Goal: Task Accomplishment & Management: Manage account settings

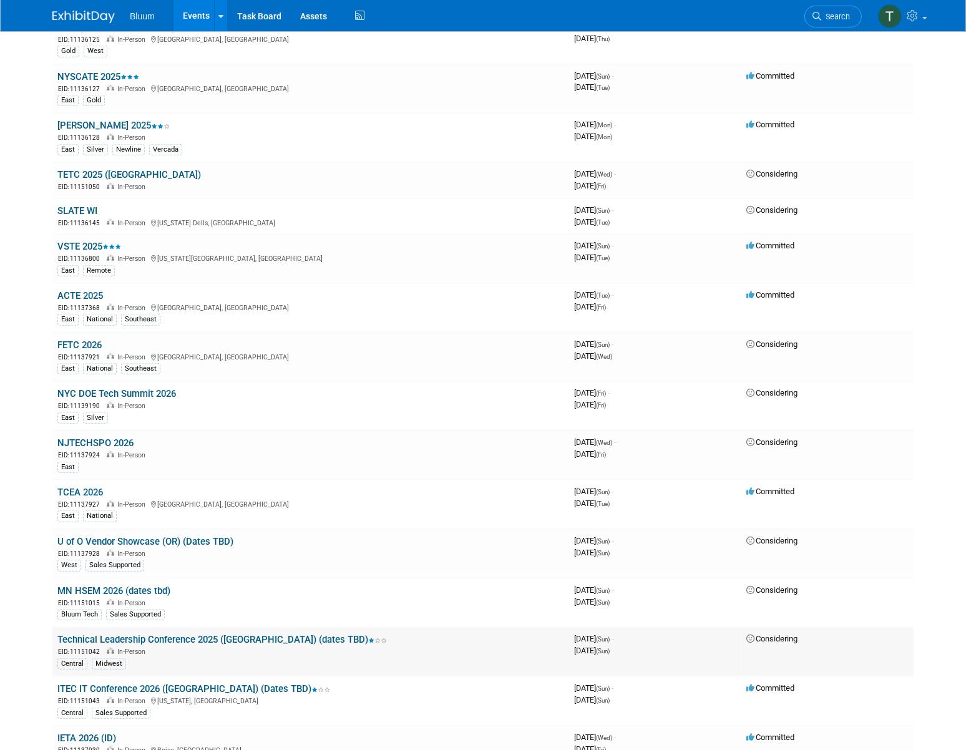
scroll to position [1248, 0]
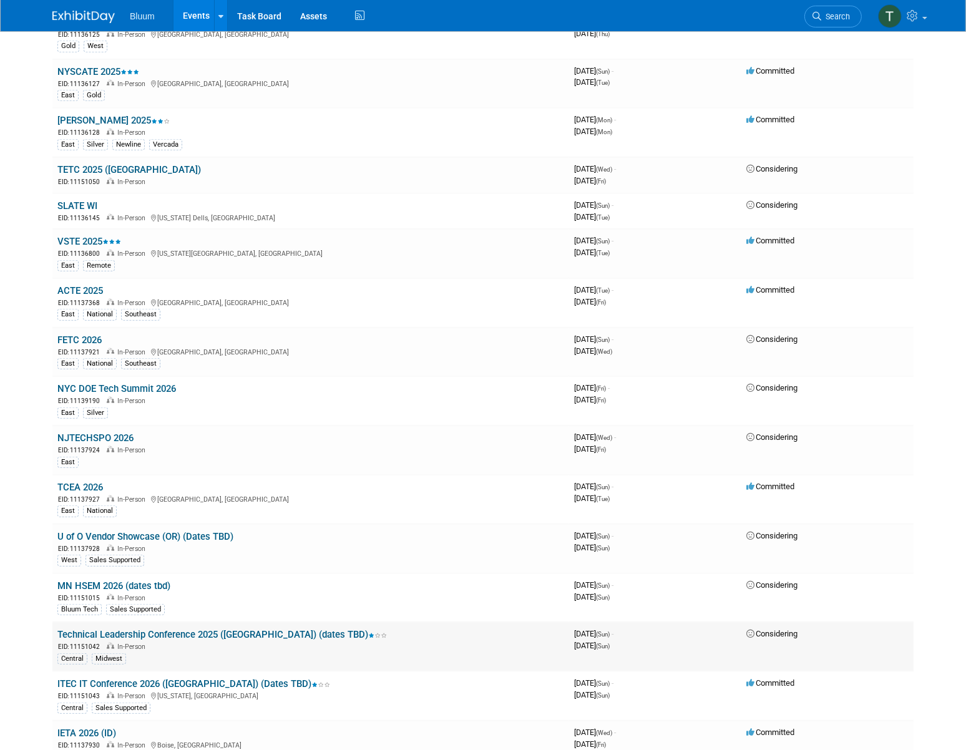
click at [133, 629] on link "Technical Leadership Conference 2025 (MN) (dates TBD)" at bounding box center [221, 634] width 329 height 11
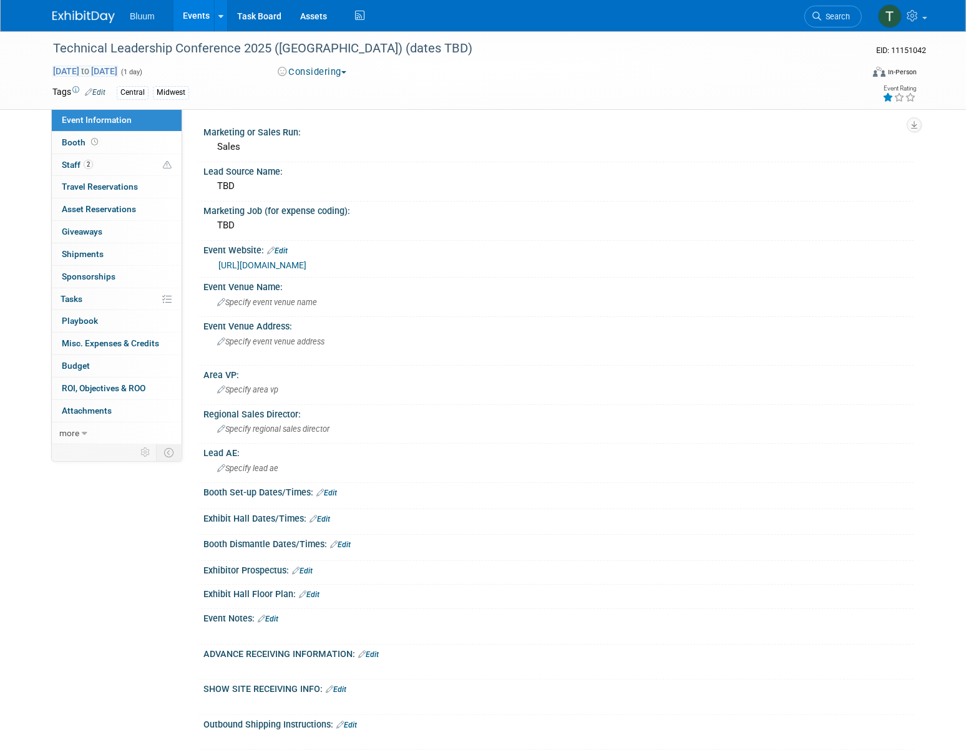
click at [115, 65] on span "Feb 1, 2026 to Feb 1, 2026" at bounding box center [84, 70] width 65 height 11
type input "Feb 1, 2026"
select select "1"
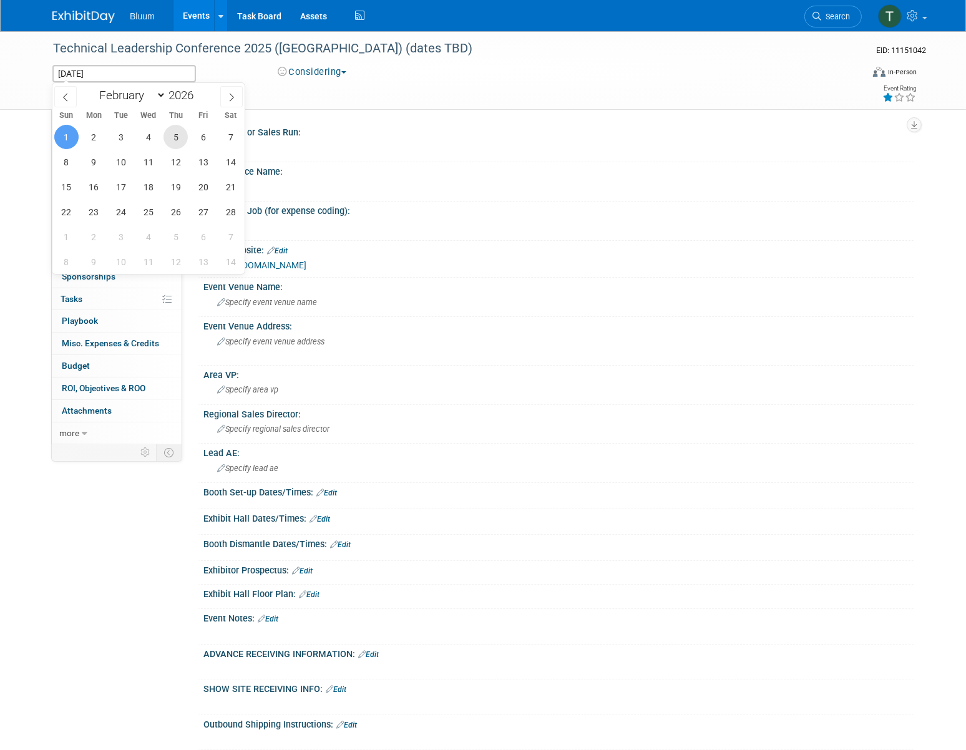
click at [170, 139] on span "5" at bounding box center [175, 137] width 24 height 24
type input "Feb 5, 2026"
click at [199, 137] on span "6" at bounding box center [203, 137] width 24 height 24
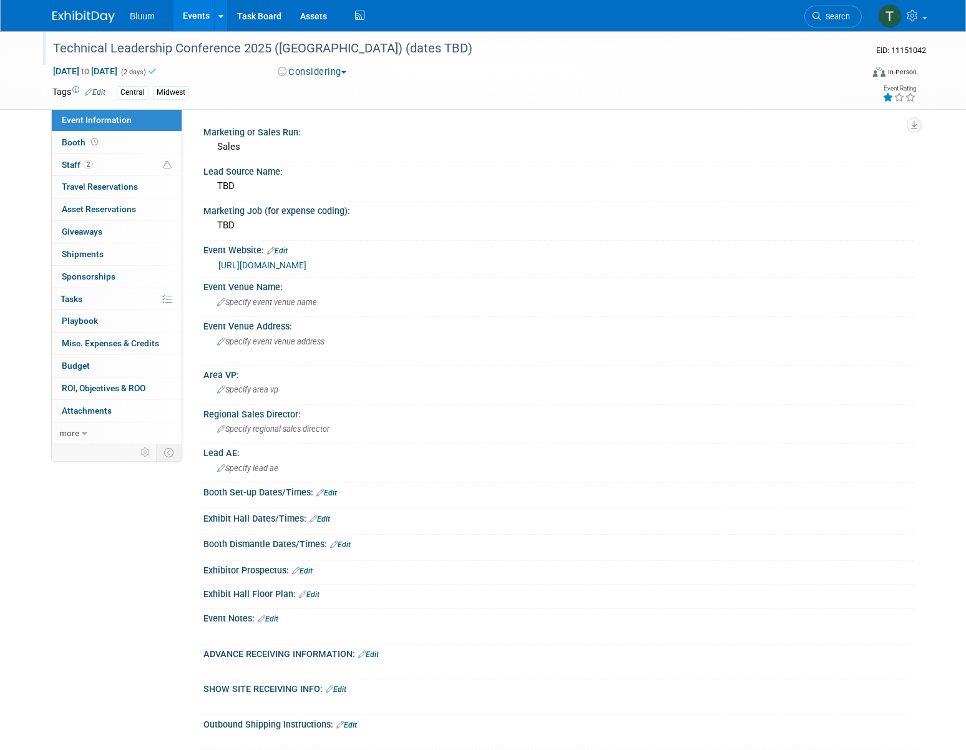
click at [352, 50] on div "Technical Leadership Conference 2025 (MN) (dates TBD)" at bounding box center [446, 48] width 794 height 22
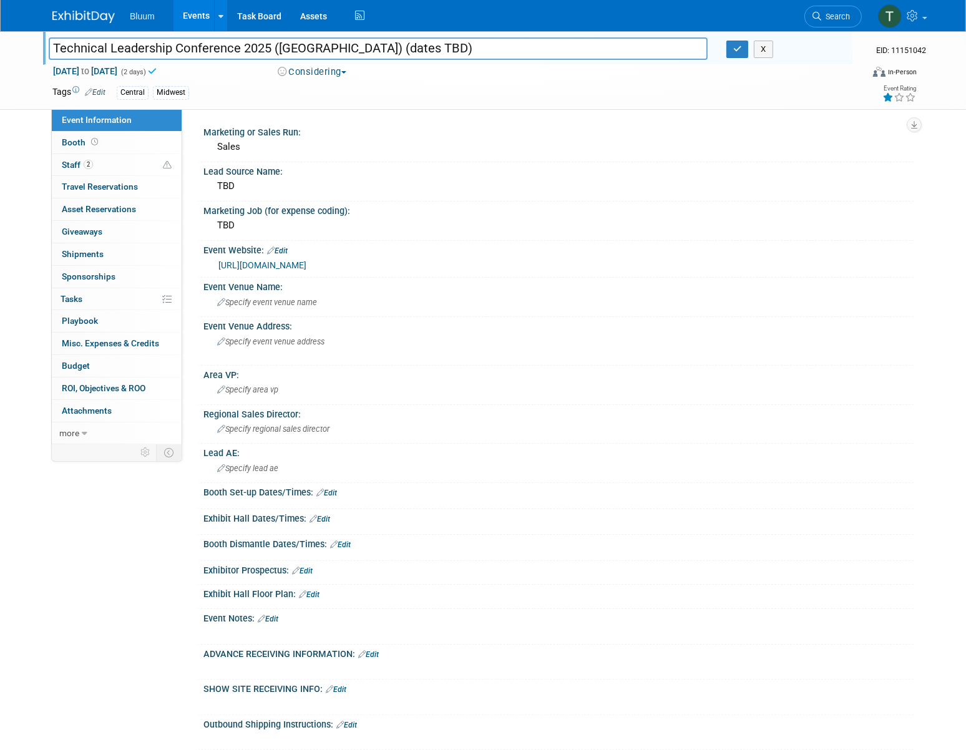
drag, startPoint x: 352, startPoint y: 50, endPoint x: 306, endPoint y: 45, distance: 46.4
click at [306, 45] on input "Technical Leadership Conference 2025 (MN) (dates TBD)" at bounding box center [378, 48] width 659 height 22
type input "Technical Leadership Conference 2025 (MN)"
click at [334, 75] on button "Considering" at bounding box center [312, 71] width 78 height 13
click at [334, 79] on div "Considering Committed Considering Not Going Canceled" at bounding box center [312, 71] width 78 height 13
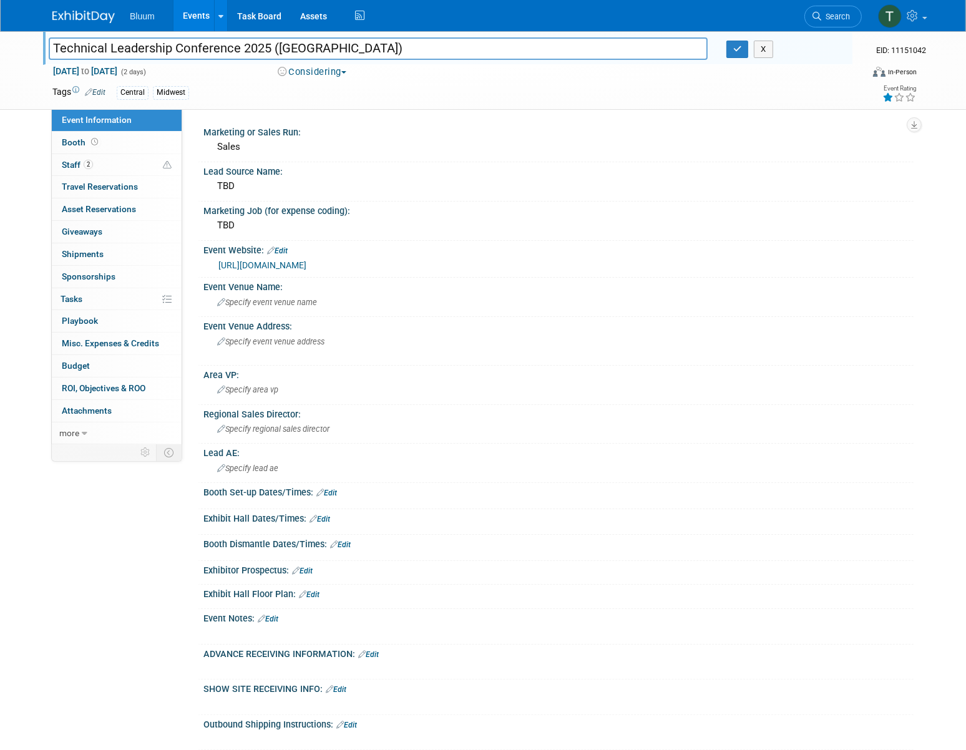
click at [330, 72] on button "Considering" at bounding box center [312, 71] width 78 height 13
click at [332, 85] on link "Committed" at bounding box center [323, 92] width 99 height 17
click at [269, 144] on div "Sales" at bounding box center [558, 146] width 691 height 19
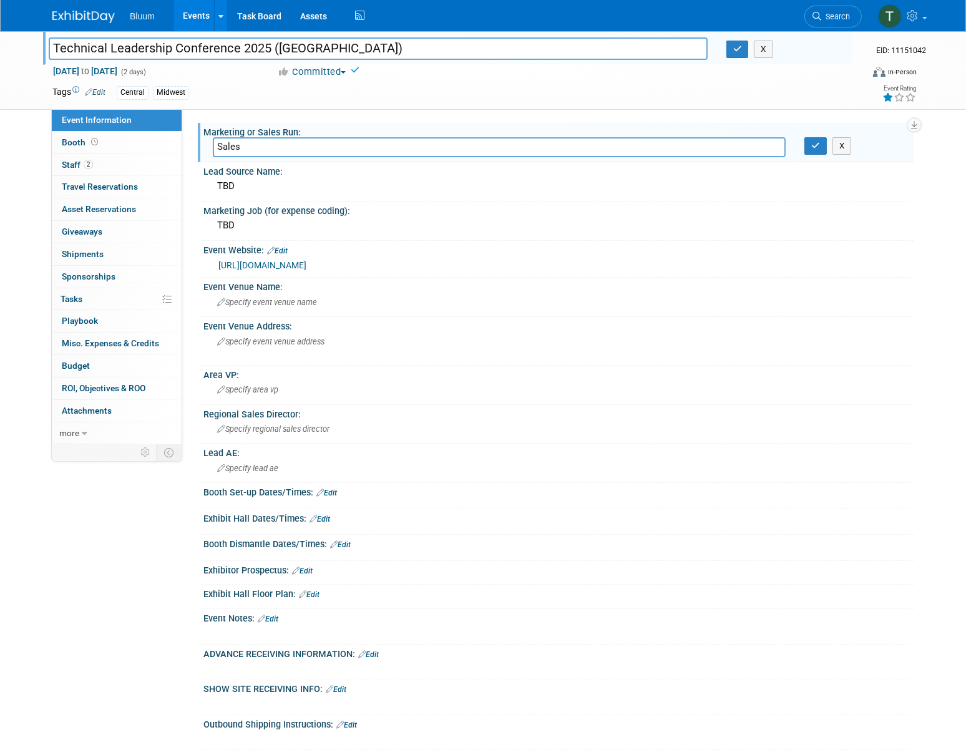
drag, startPoint x: 269, startPoint y: 144, endPoint x: 200, endPoint y: 147, distance: 69.3
click at [200, 147] on div "Marketing or Sales Run: Sales Sales X" at bounding box center [555, 142] width 715 height 39
type input "TBD"
click at [808, 147] on button "button" at bounding box center [815, 145] width 22 height 17
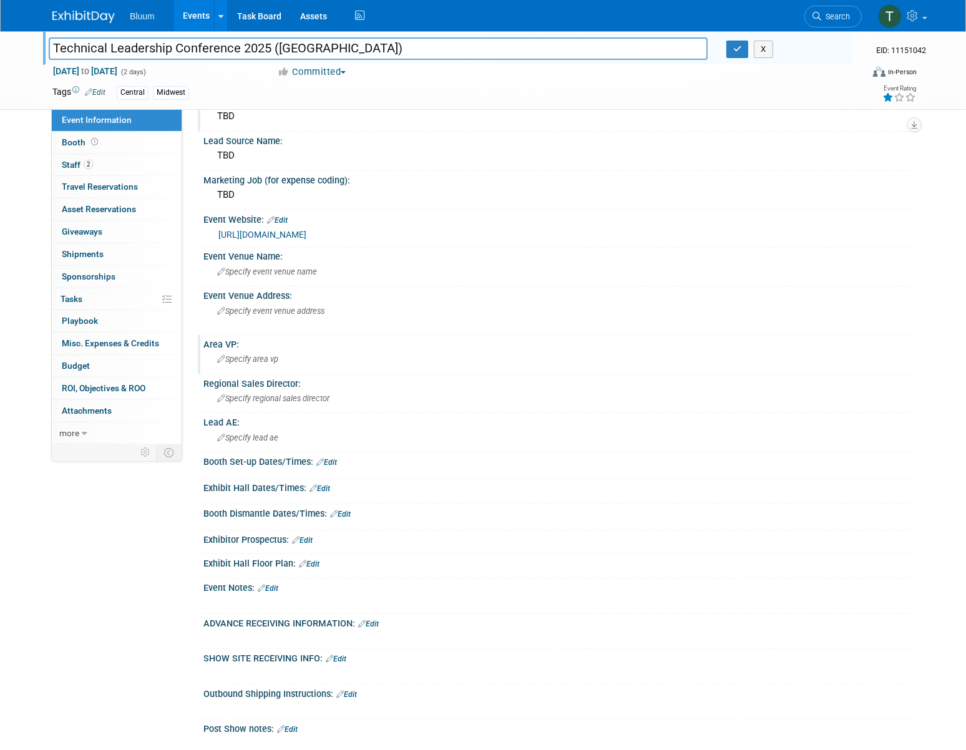
scroll to position [56, 0]
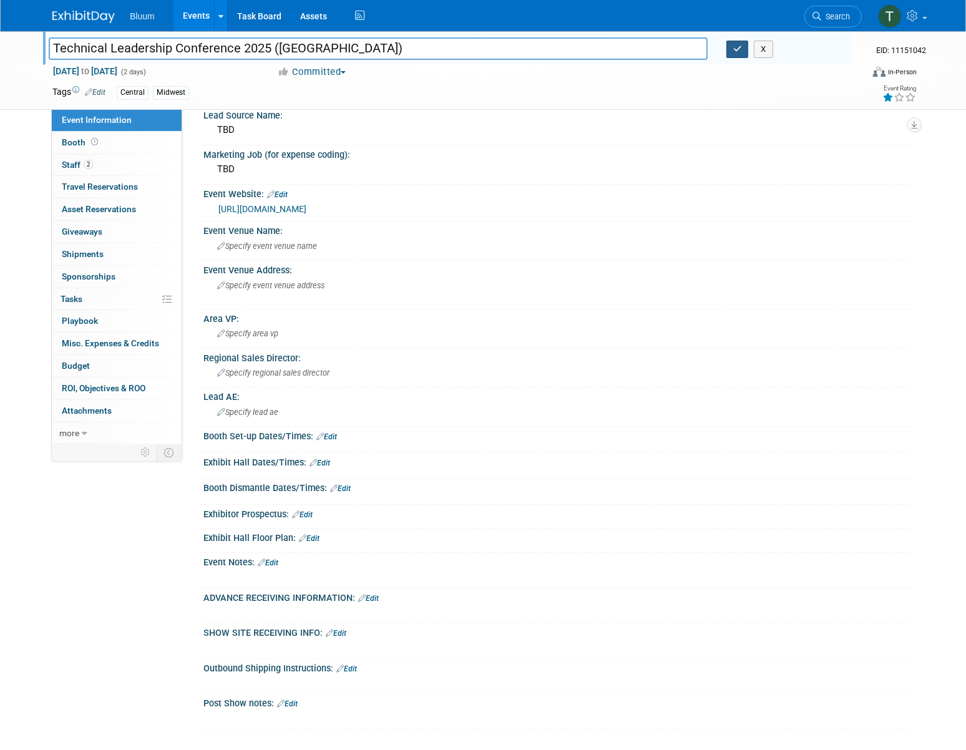
click at [730, 50] on button "button" at bounding box center [737, 49] width 22 height 17
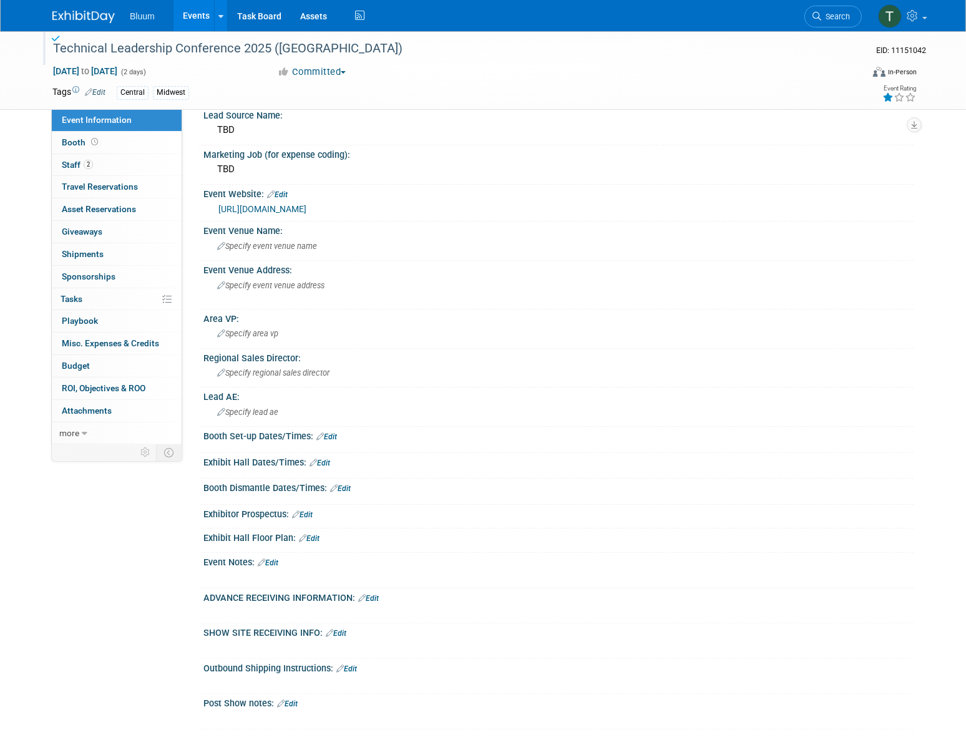
click at [264, 50] on div "Technical Leadership Conference 2025 (MN)" at bounding box center [446, 48] width 794 height 22
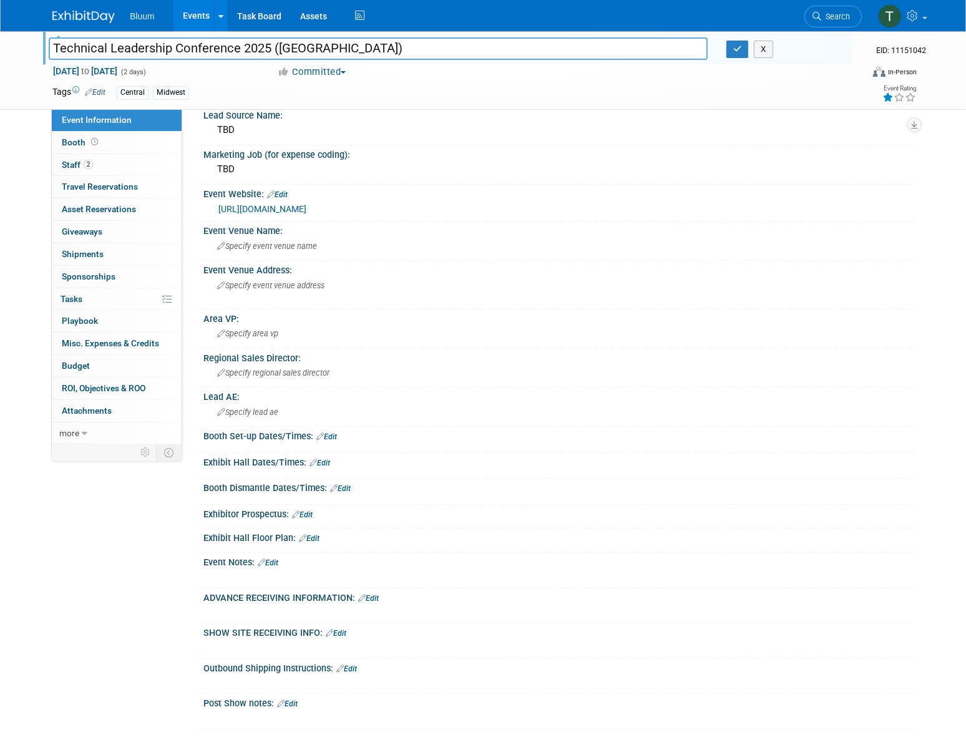
click at [272, 50] on input "Technical Leadership Conference 2025 (MN)" at bounding box center [378, 48] width 659 height 22
type input "Technical Leadership Conference 2026 ([GEOGRAPHIC_DATA])"
click at [256, 237] on div "Specify event venue name" at bounding box center [558, 245] width 691 height 19
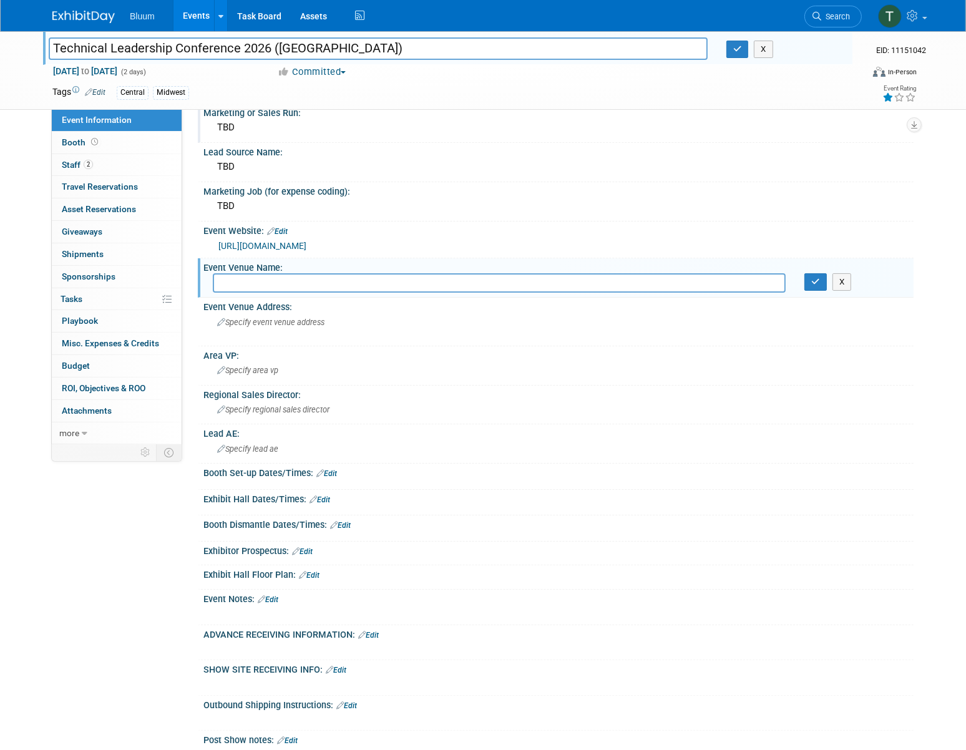
scroll to position [0, 0]
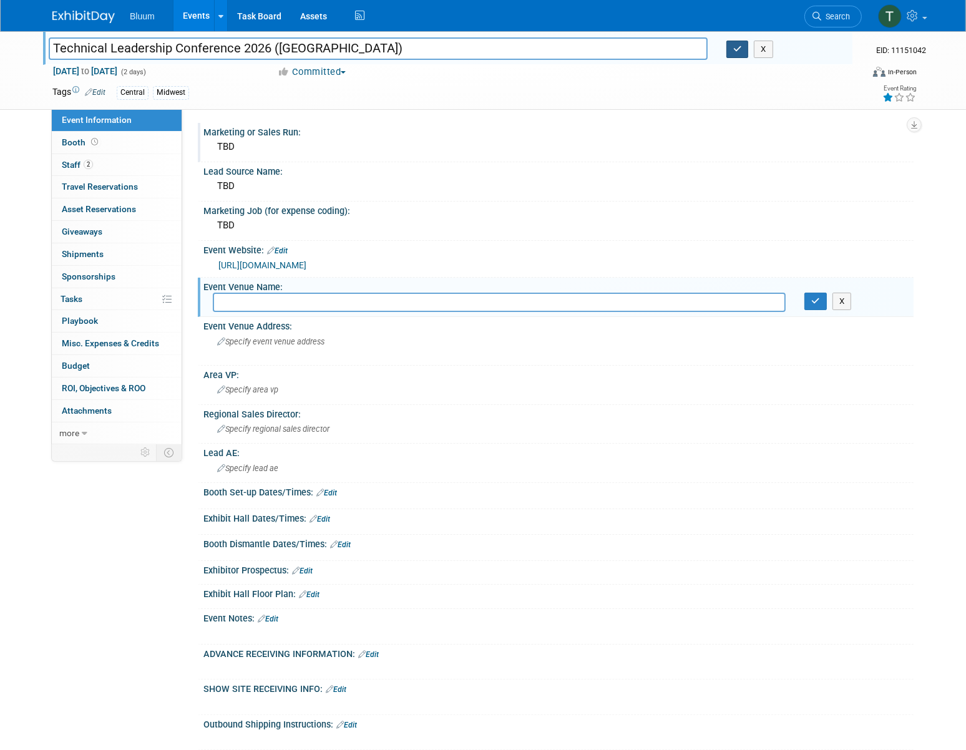
click at [743, 45] on button "button" at bounding box center [737, 49] width 22 height 17
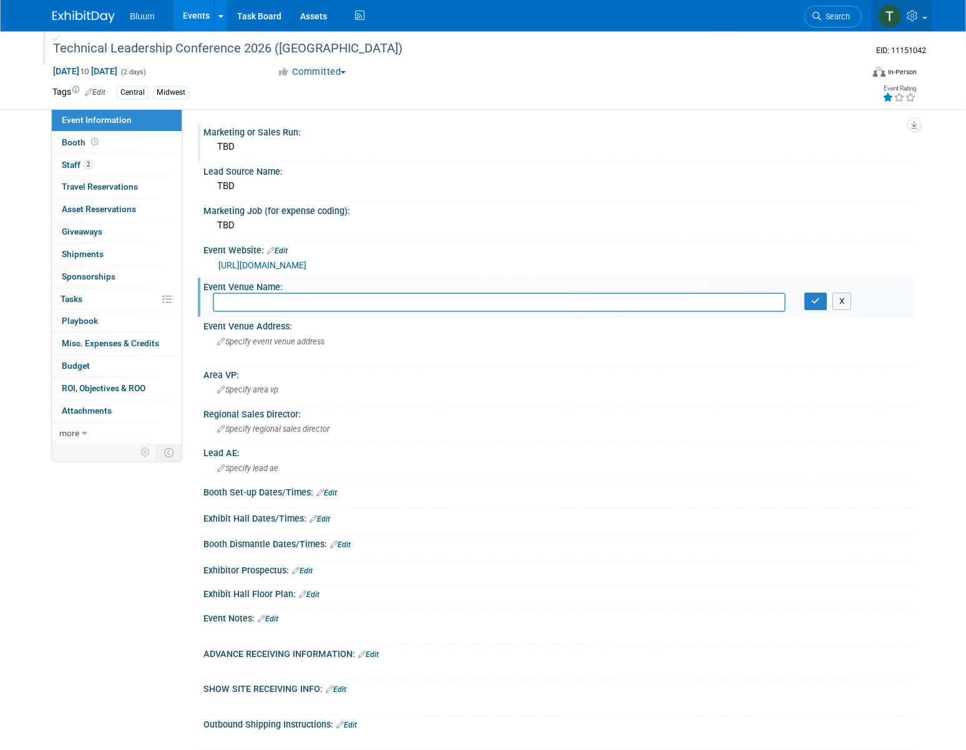
click at [909, 19] on icon at bounding box center [913, 15] width 14 height 11
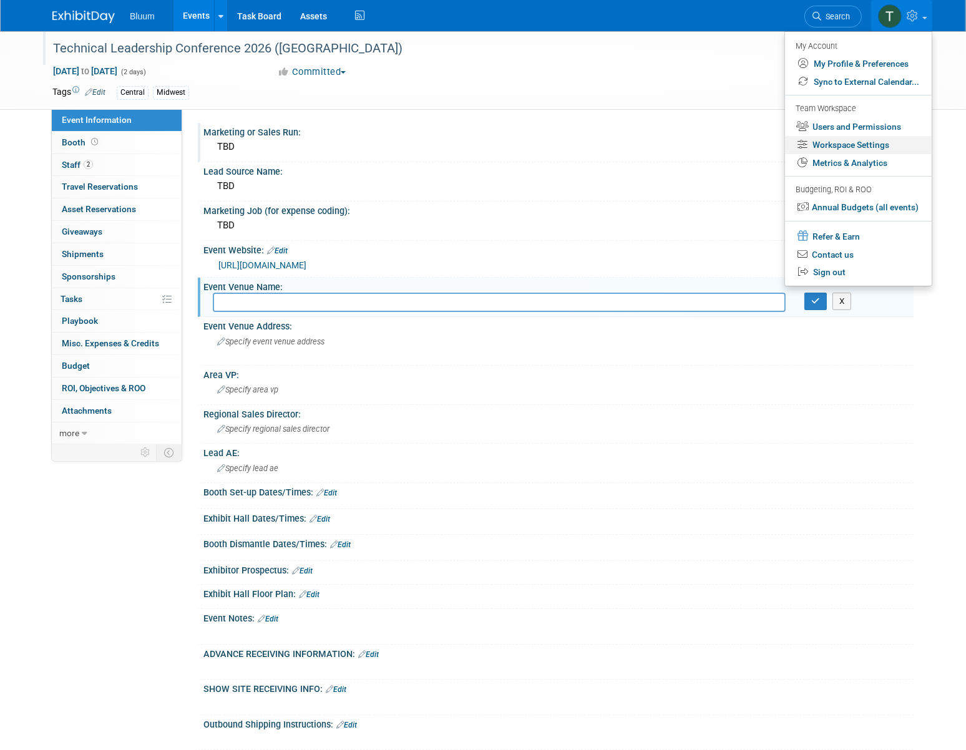
click at [847, 144] on link "Workspace Settings" at bounding box center [858, 145] width 147 height 18
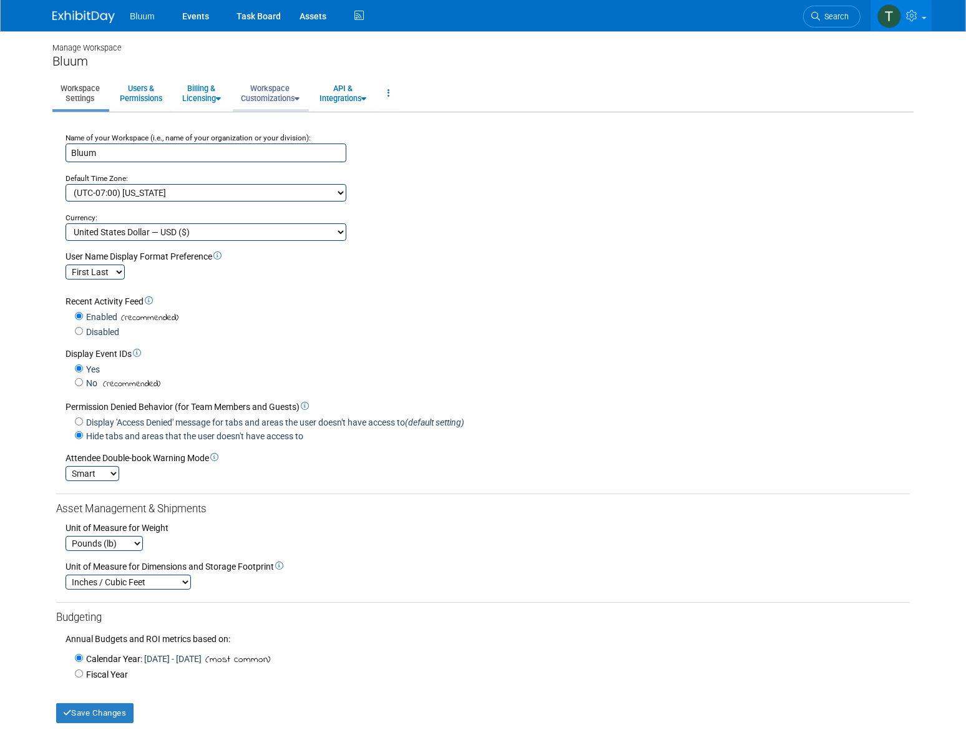
click at [289, 87] on link "Workspace Customizations" at bounding box center [270, 93] width 75 height 31
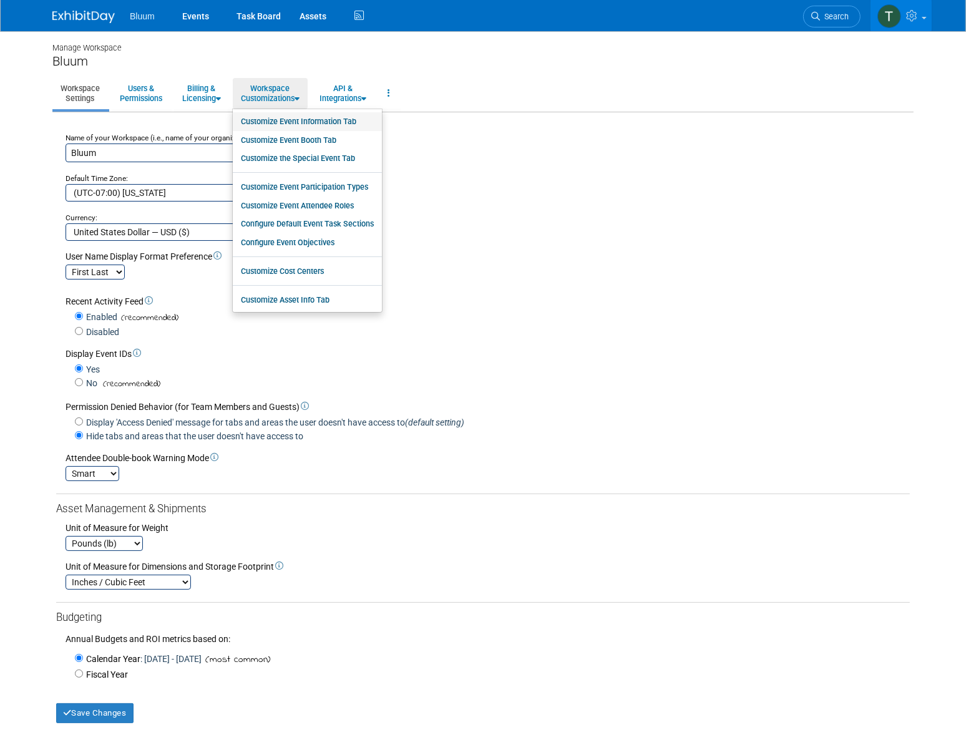
click at [303, 120] on link "Customize Event Information Tab" at bounding box center [307, 121] width 149 height 19
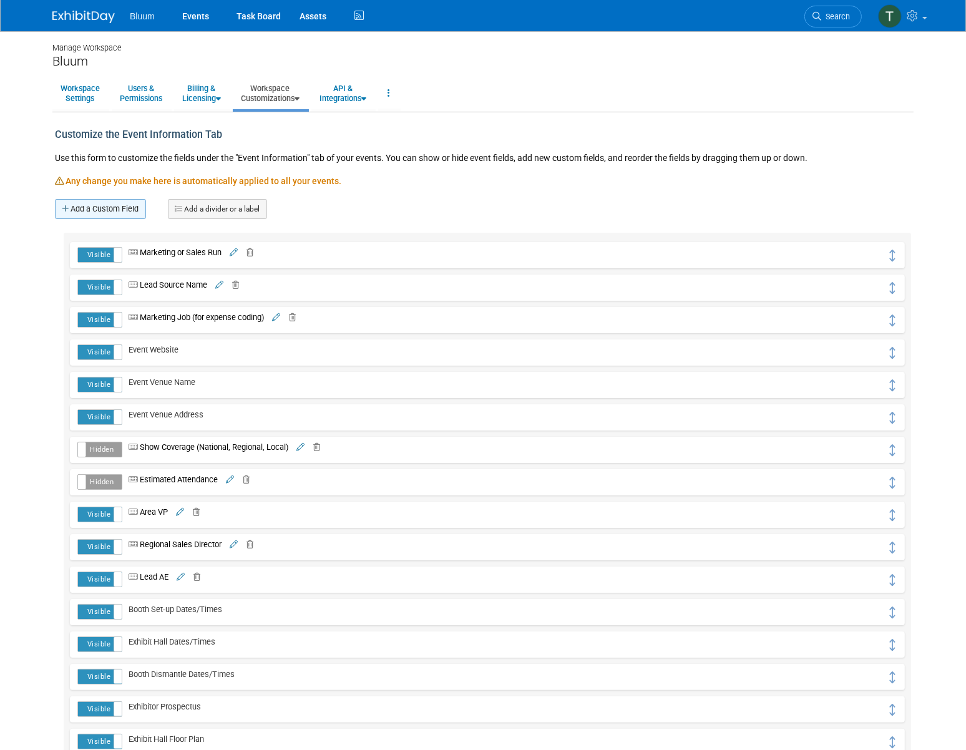
click at [126, 212] on link "Add a Custom Field" at bounding box center [100, 209] width 91 height 20
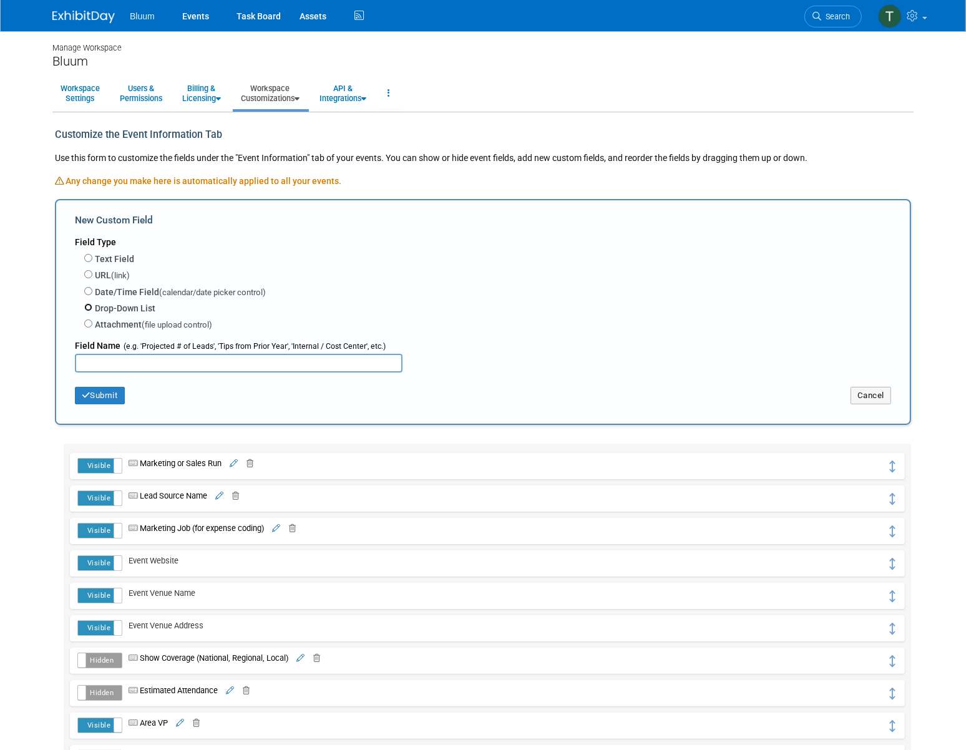
click at [89, 306] on input "Drop-Down List" at bounding box center [88, 307] width 8 height 8
radio input "true"
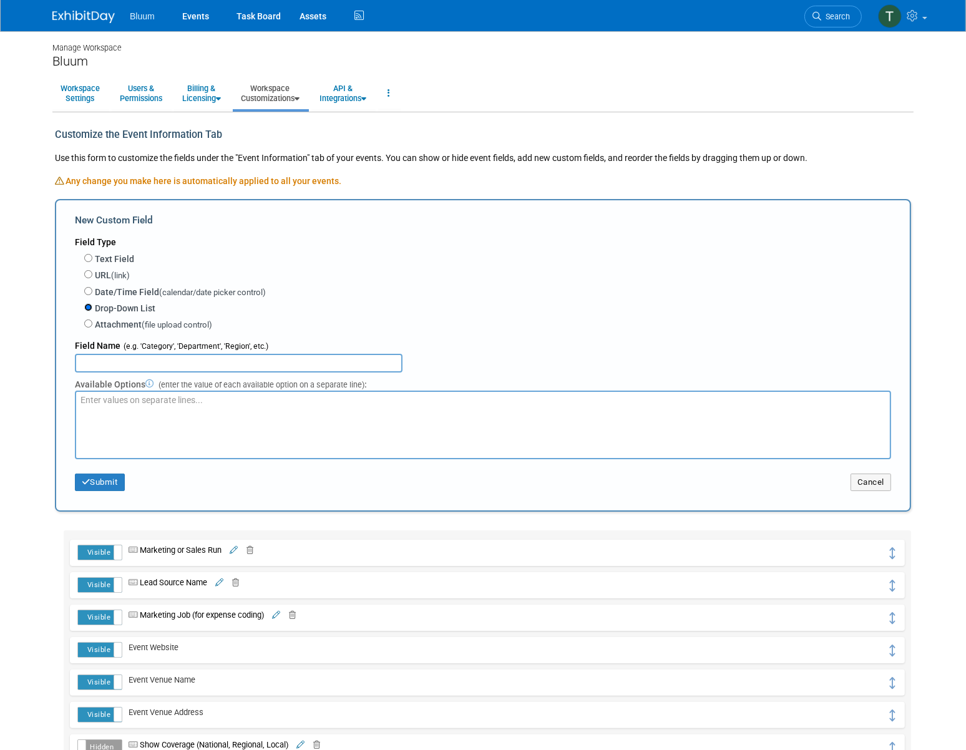
click at [90, 306] on input "Drop-Down List" at bounding box center [88, 307] width 8 height 8
click at [105, 368] on input "text" at bounding box center [238, 363] width 327 height 19
type input "Sales Region"
click at [102, 414] on textarea at bounding box center [483, 424] width 816 height 69
type textarea "W"
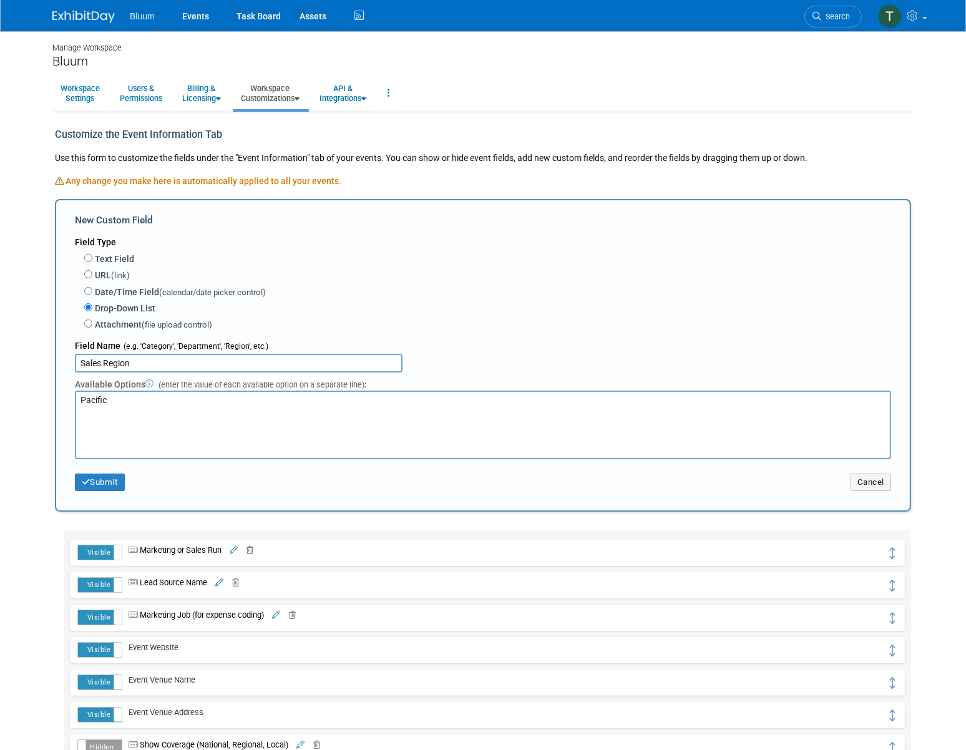
type textarea "Pacific"
drag, startPoint x: 913, startPoint y: 486, endPoint x: 877, endPoint y: 478, distance: 36.5
click at [912, 486] on div "Customize the Event Information Tab Use this form to customize the fields under…" at bounding box center [482, 684] width 861 height 1144
click at [877, 477] on button "Cancel" at bounding box center [870, 481] width 41 height 17
